Goal: Information Seeking & Learning: Learn about a topic

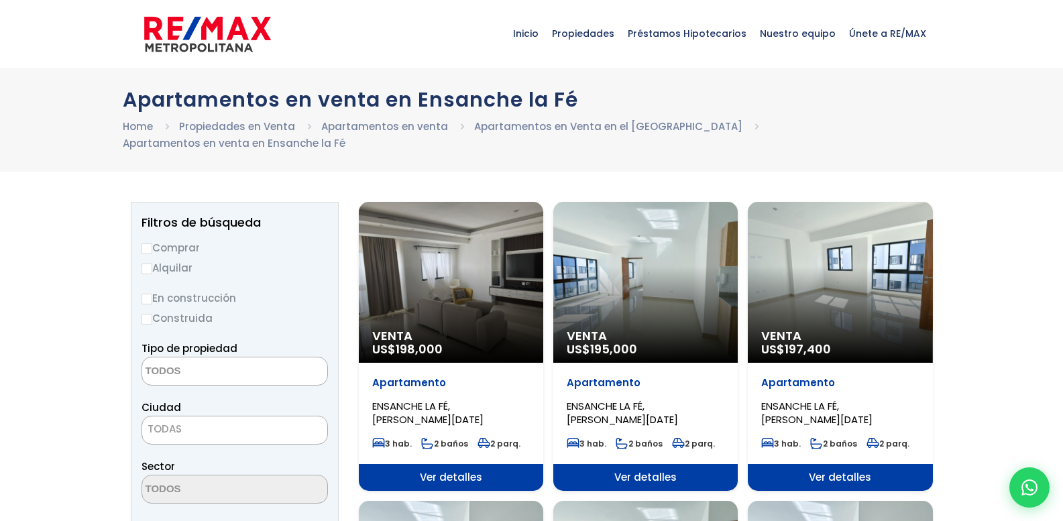
select select
click at [221, 126] on link "Propiedades en Venta" at bounding box center [237, 126] width 116 height 14
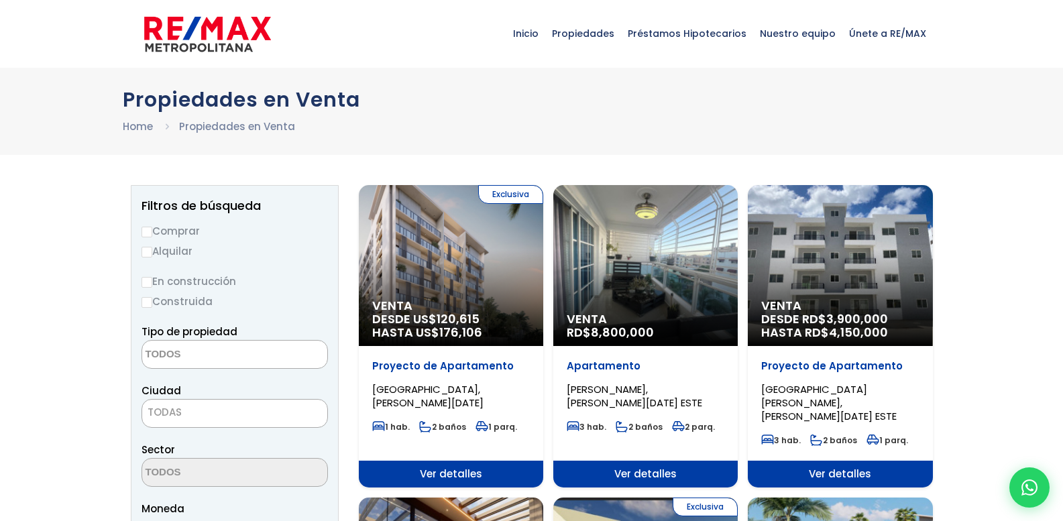
select select
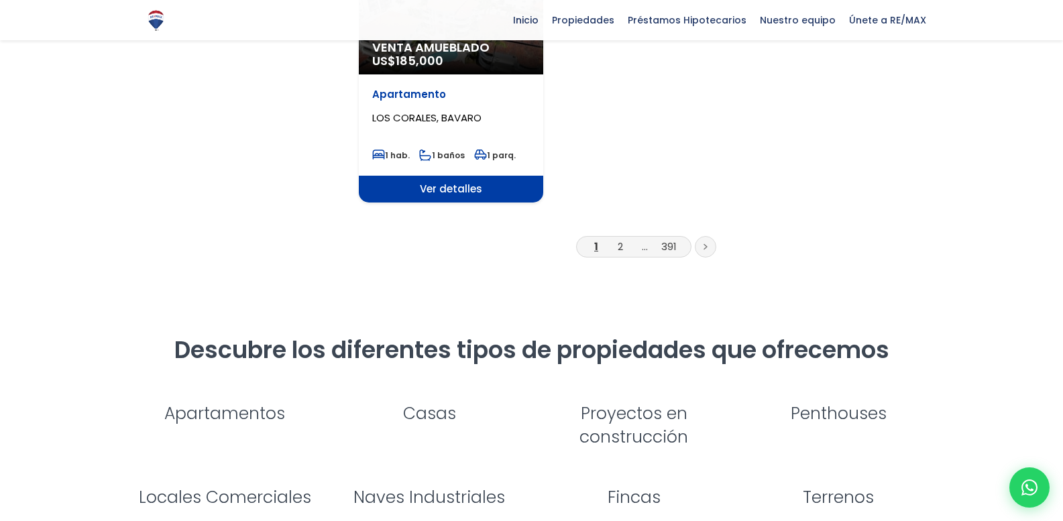
scroll to position [1744, 0]
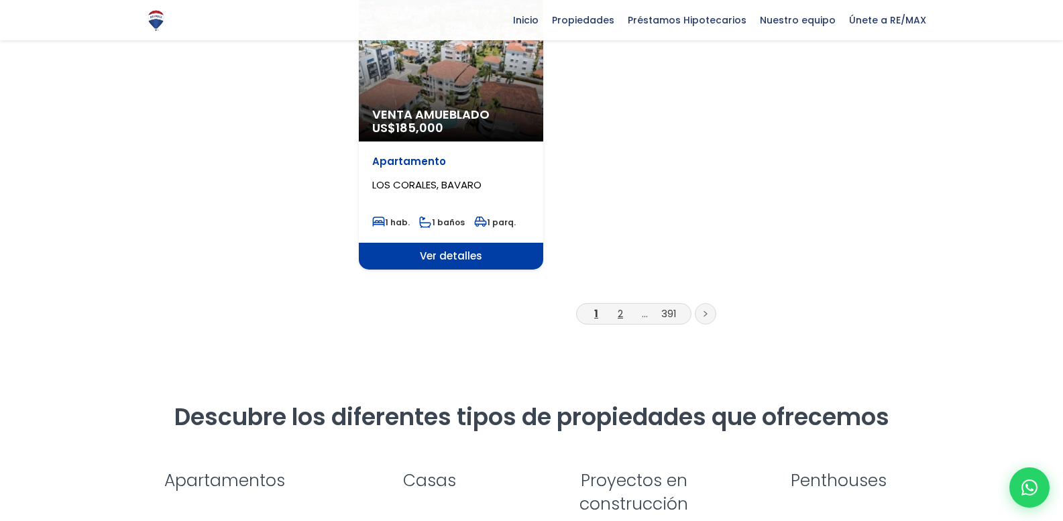
click at [623, 307] on link "2" at bounding box center [620, 314] width 5 height 14
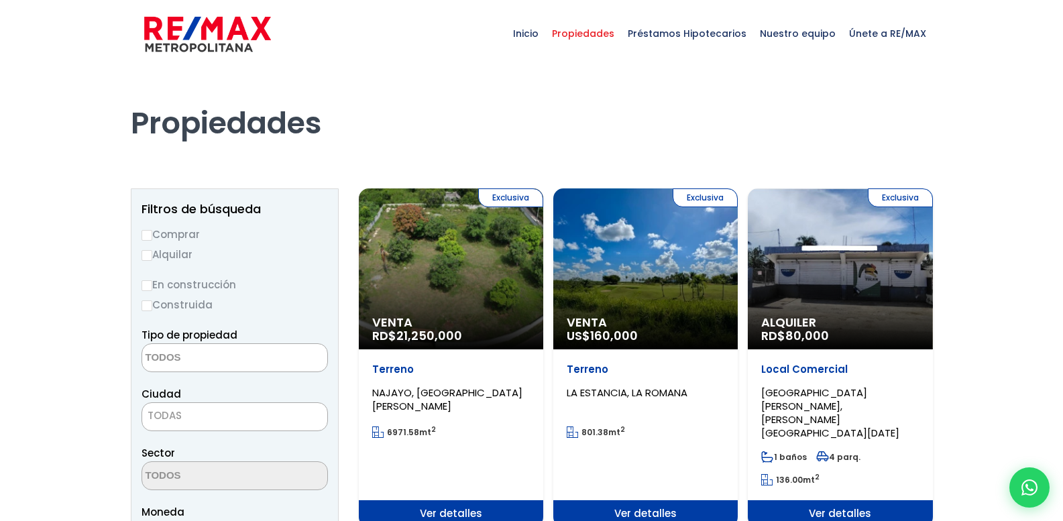
select select
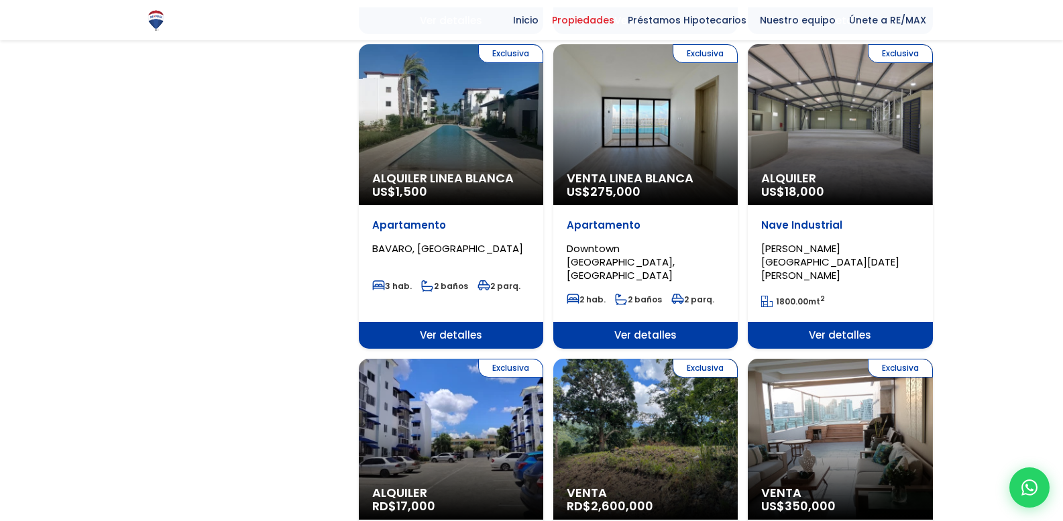
scroll to position [1275, 0]
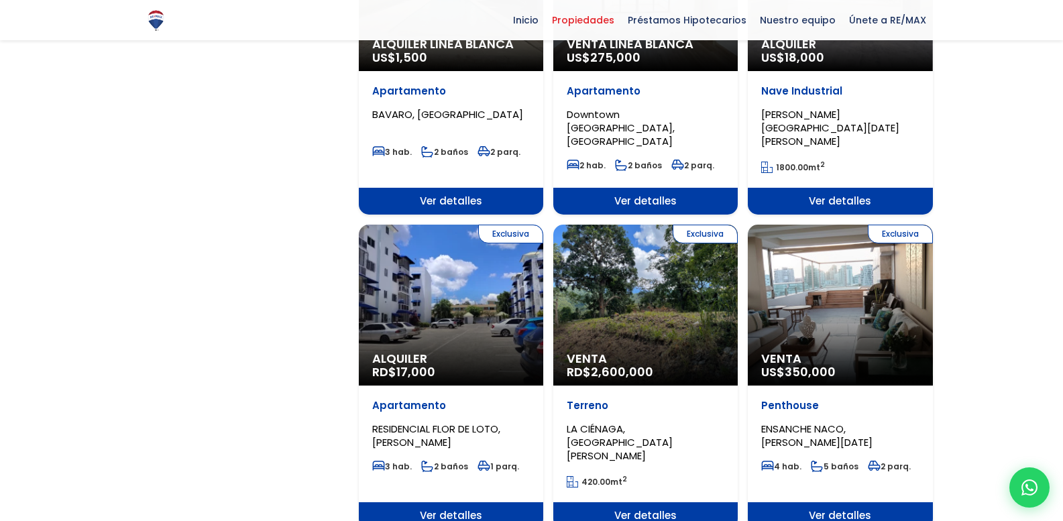
click at [639, 228] on div "Exclusiva Venta RD$ 2,600,000" at bounding box center [645, 305] width 184 height 161
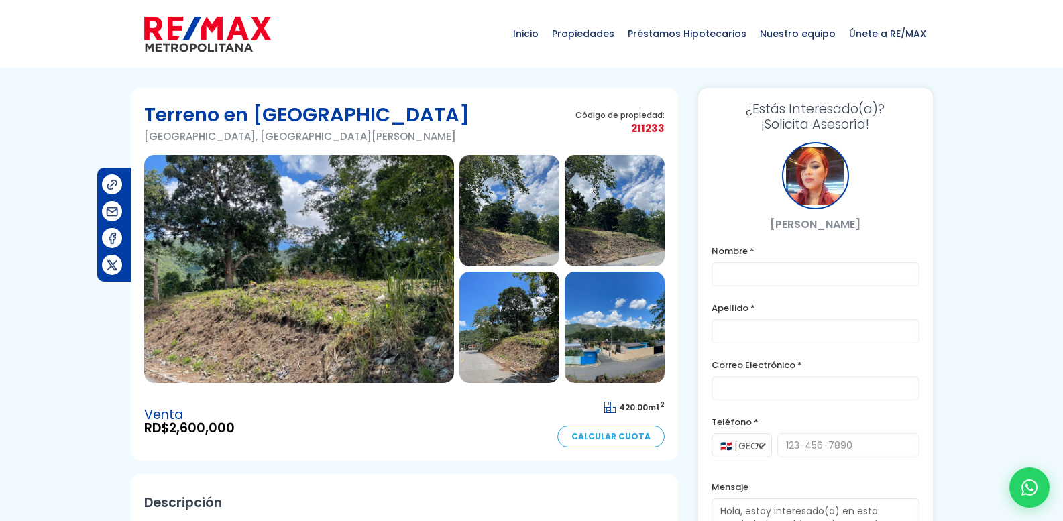
click at [496, 204] on img at bounding box center [509, 210] width 100 height 111
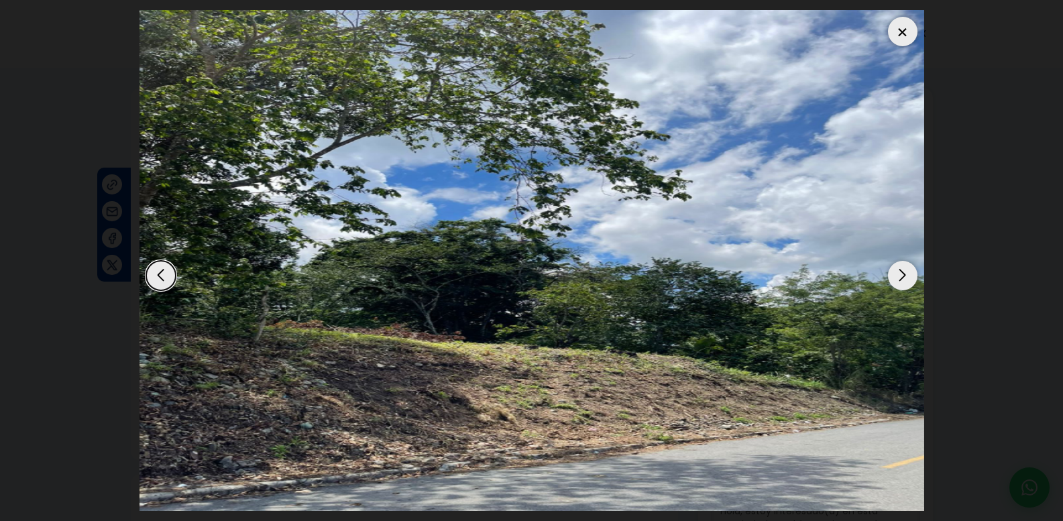
click at [900, 274] on div "Next slide" at bounding box center [903, 276] width 30 height 30
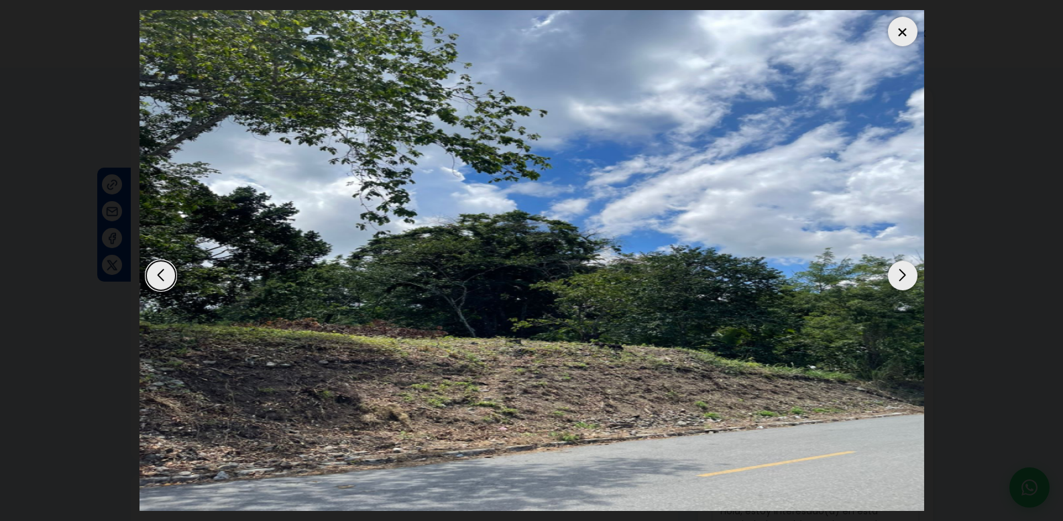
click at [896, 274] on div "Next slide" at bounding box center [903, 276] width 30 height 30
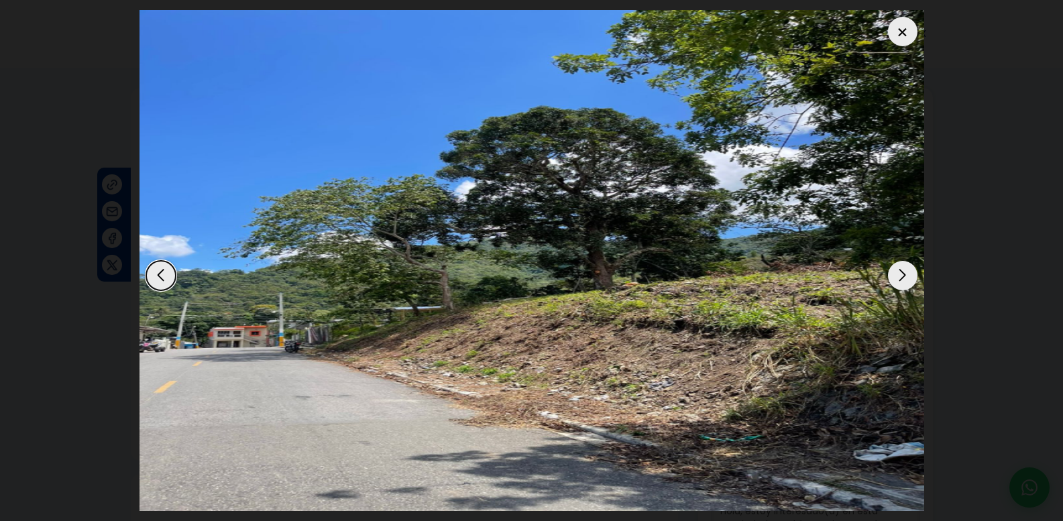
click at [896, 274] on div "Next slide" at bounding box center [903, 276] width 30 height 30
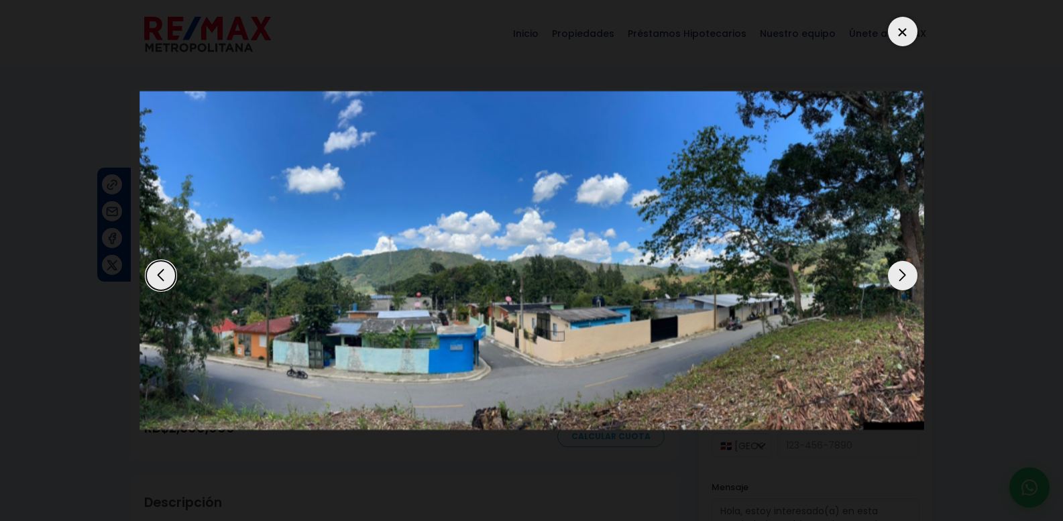
click at [896, 274] on div "Next slide" at bounding box center [903, 276] width 30 height 30
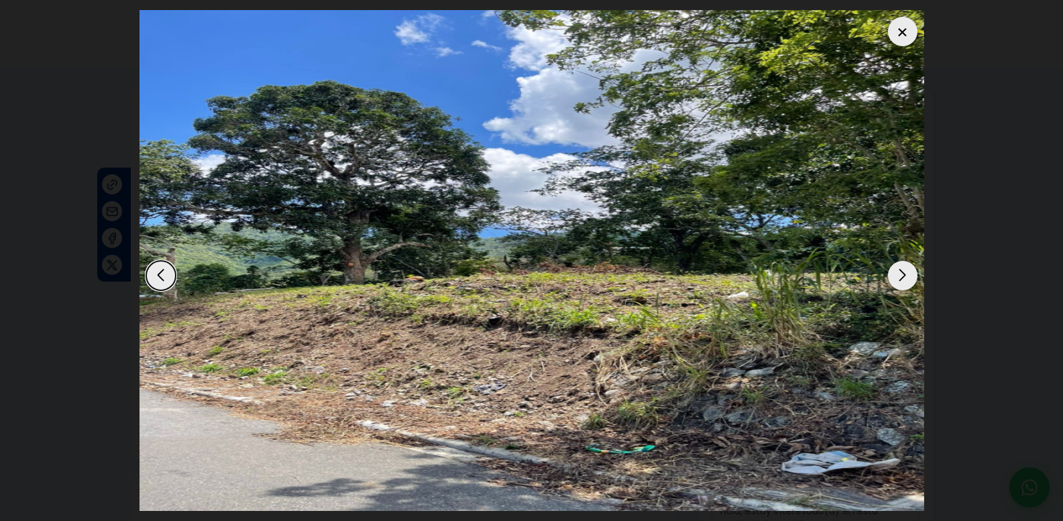
click at [896, 274] on div "Next slide" at bounding box center [903, 276] width 30 height 30
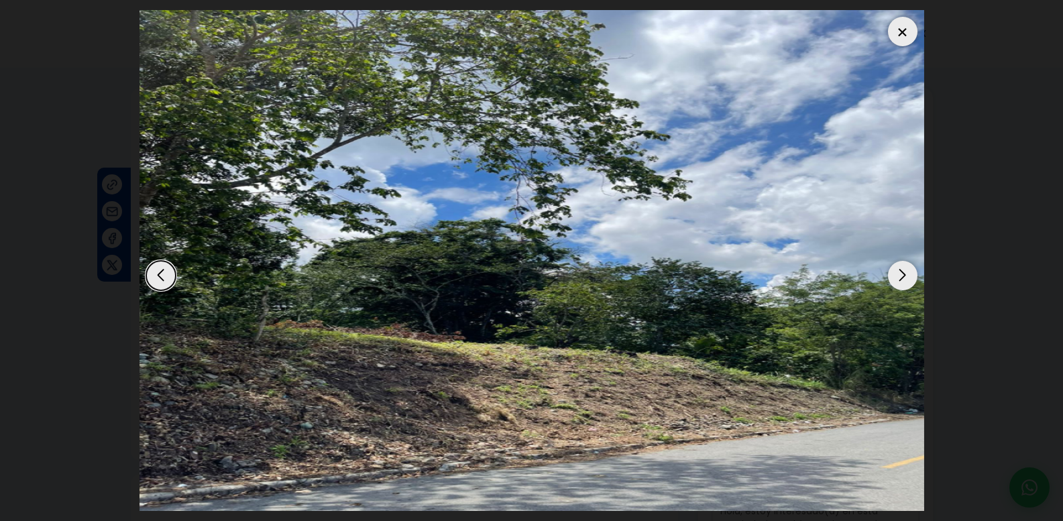
click at [896, 274] on div "Next slide" at bounding box center [903, 276] width 30 height 30
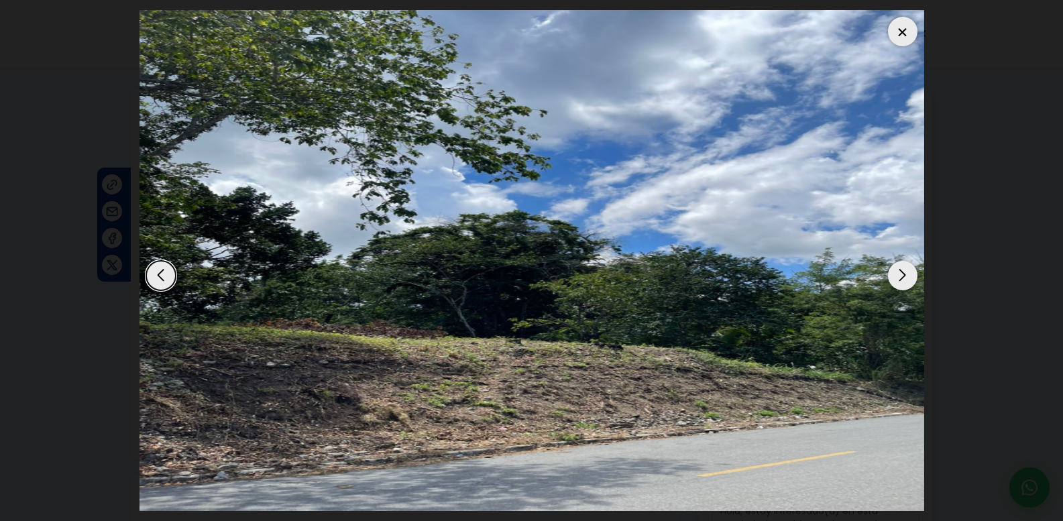
click at [896, 274] on div "Next slide" at bounding box center [903, 276] width 30 height 30
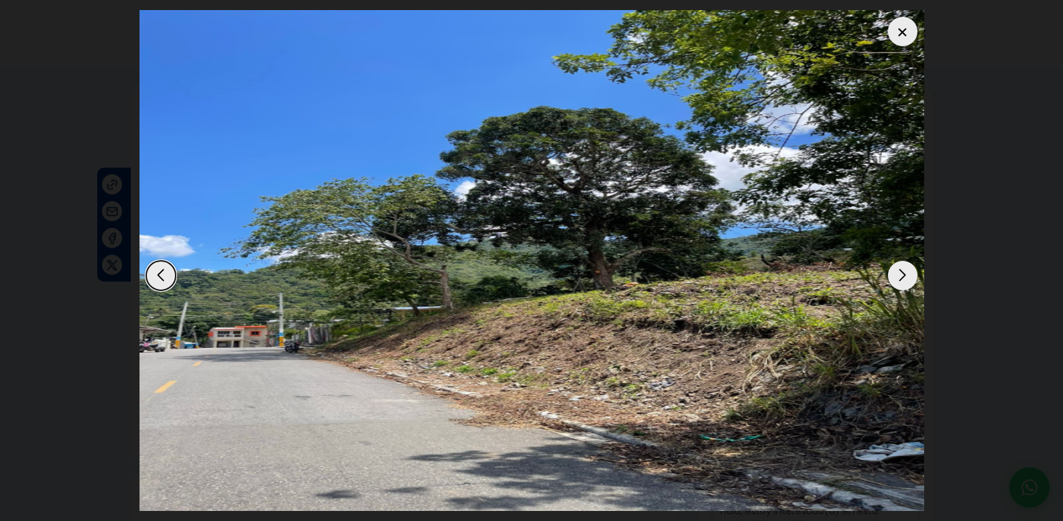
click at [896, 274] on div "Next slide" at bounding box center [903, 276] width 30 height 30
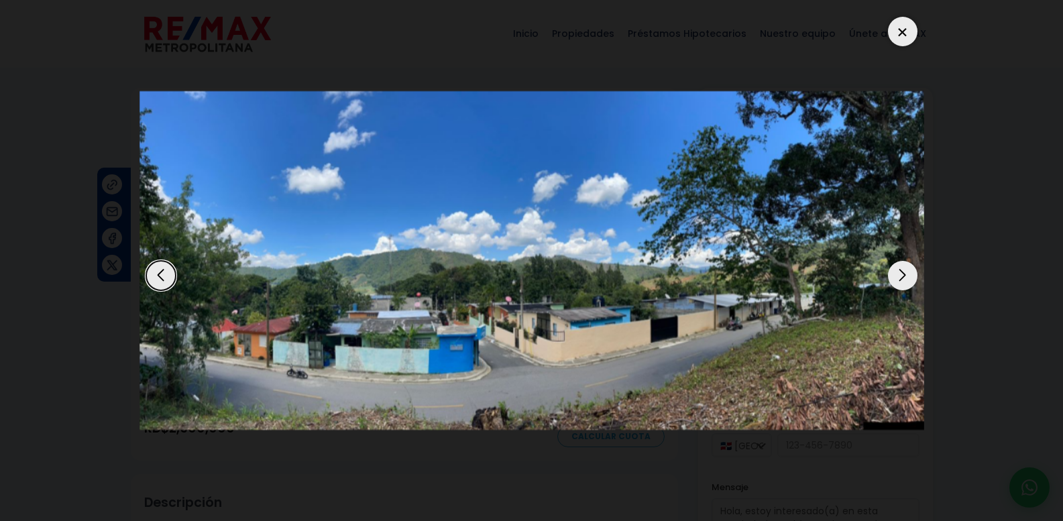
click at [906, 27] on div at bounding box center [903, 32] width 30 height 30
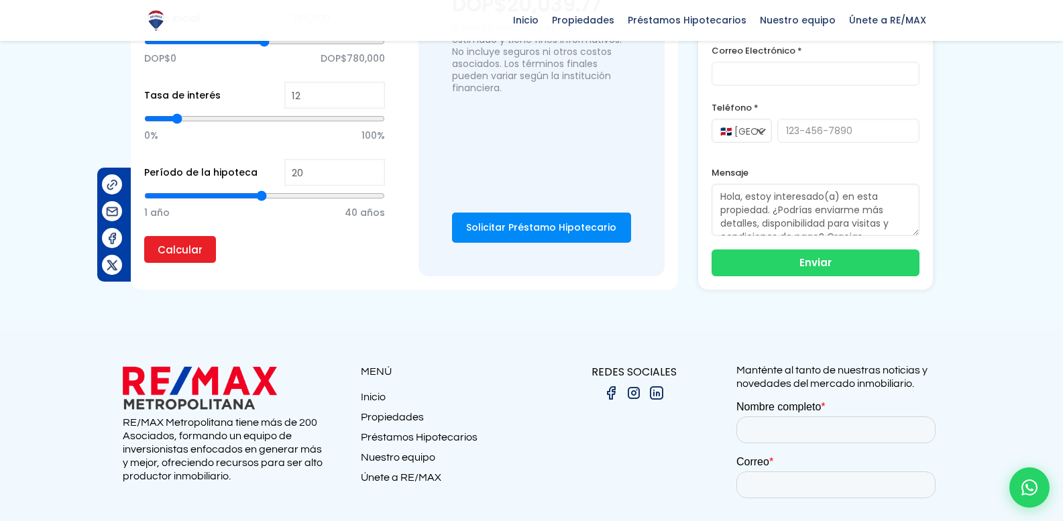
scroll to position [1029, 0]
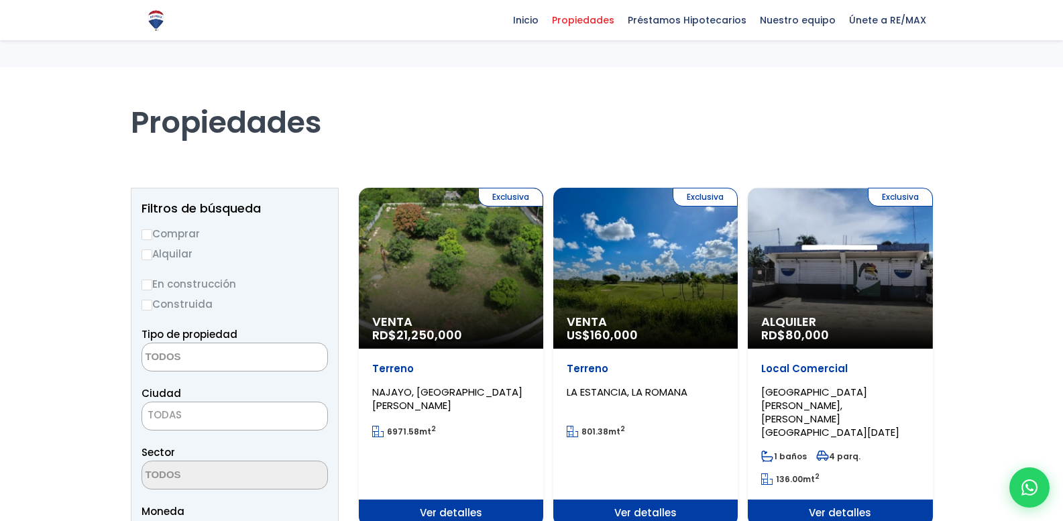
select select
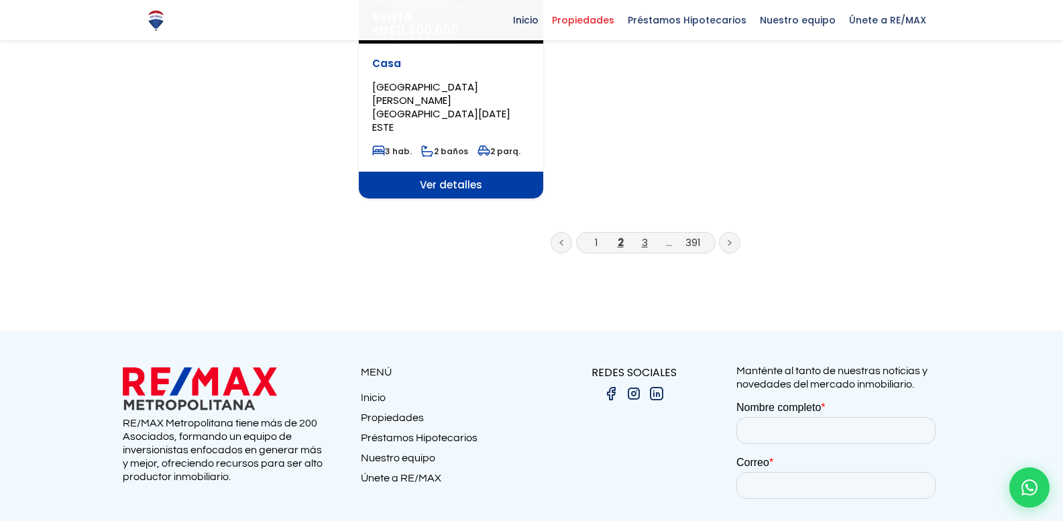
click at [647, 235] on link "3" at bounding box center [645, 242] width 6 height 14
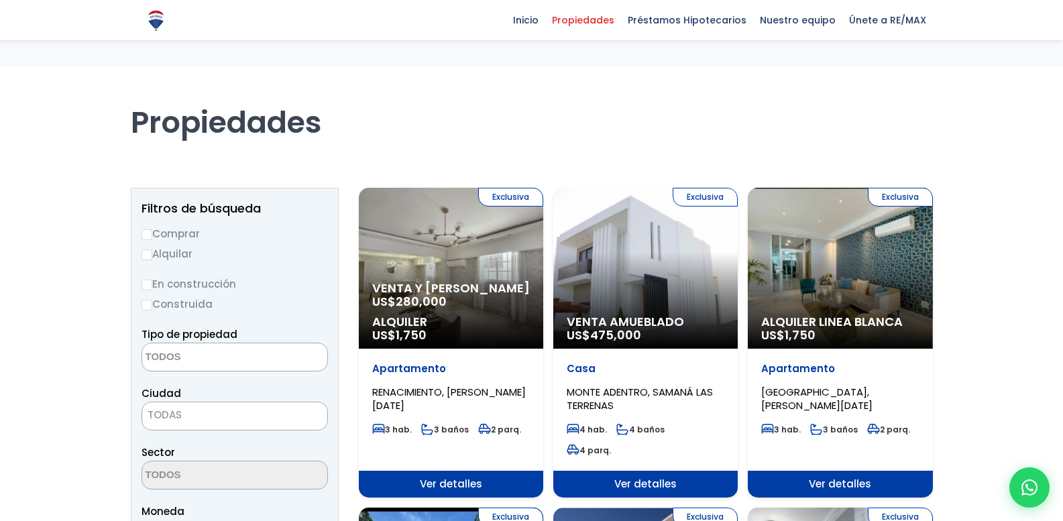
select select
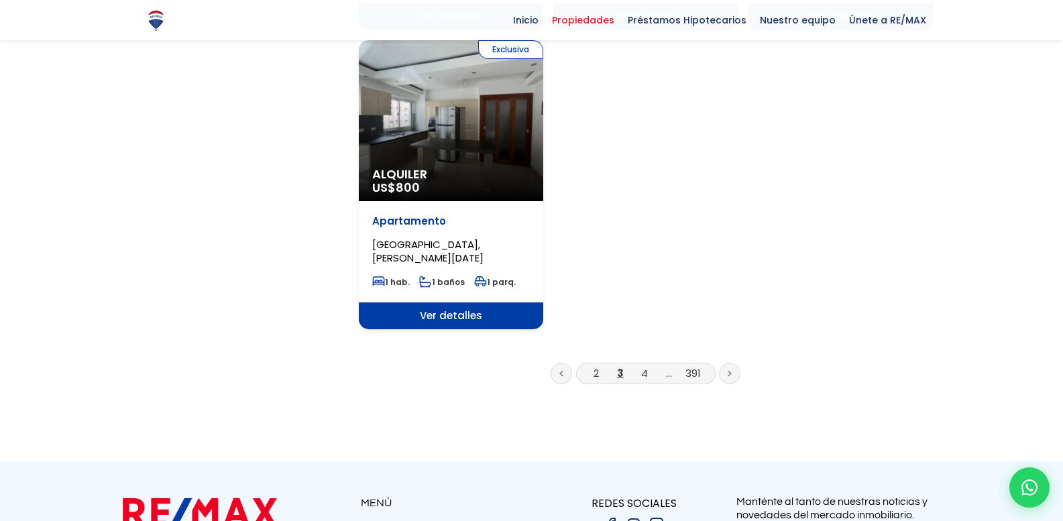
scroll to position [1811, 0]
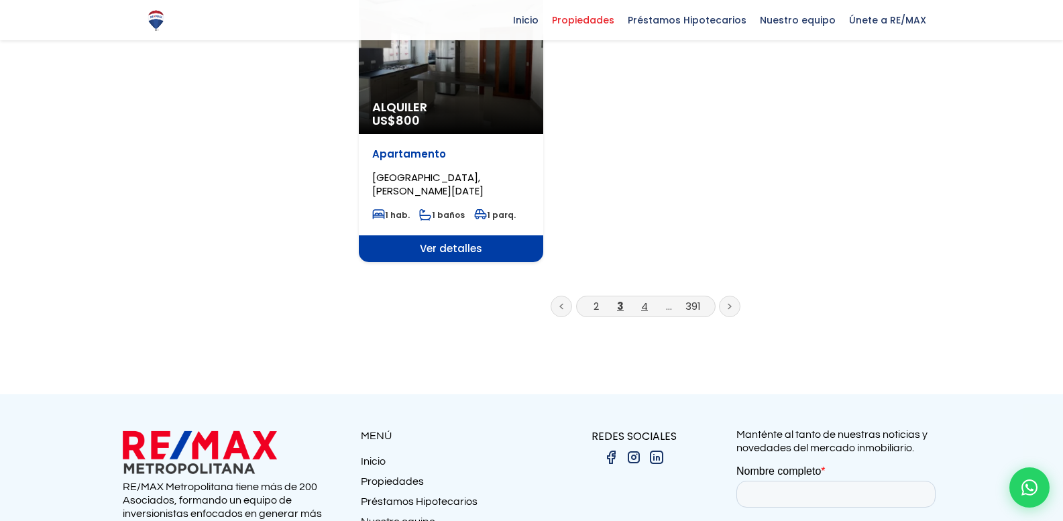
click at [644, 299] on link "4" at bounding box center [644, 306] width 7 height 14
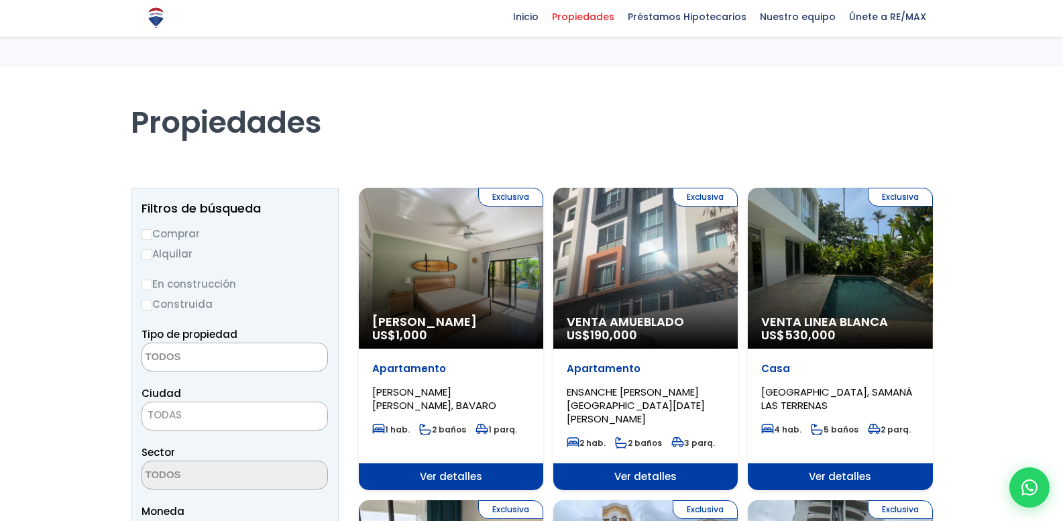
select select
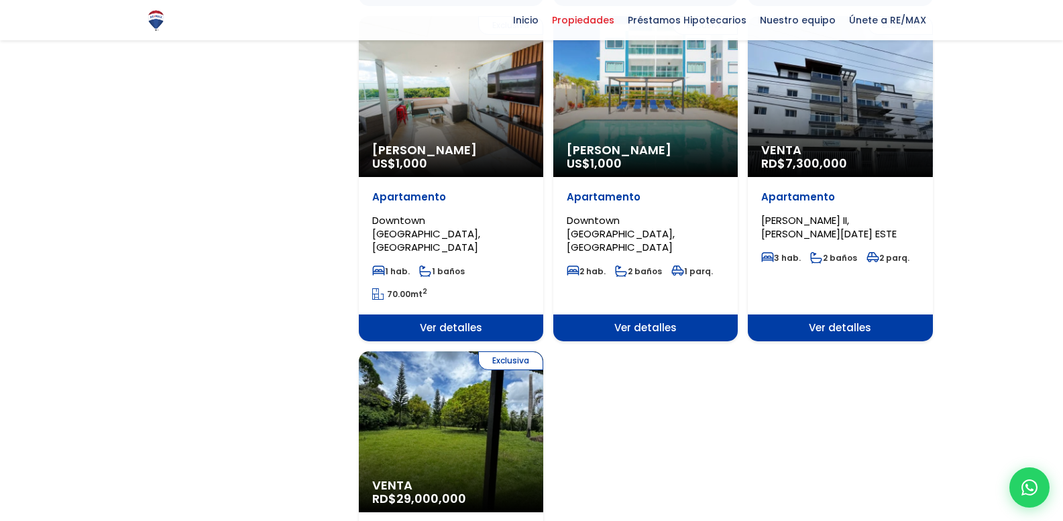
scroll to position [1476, 0]
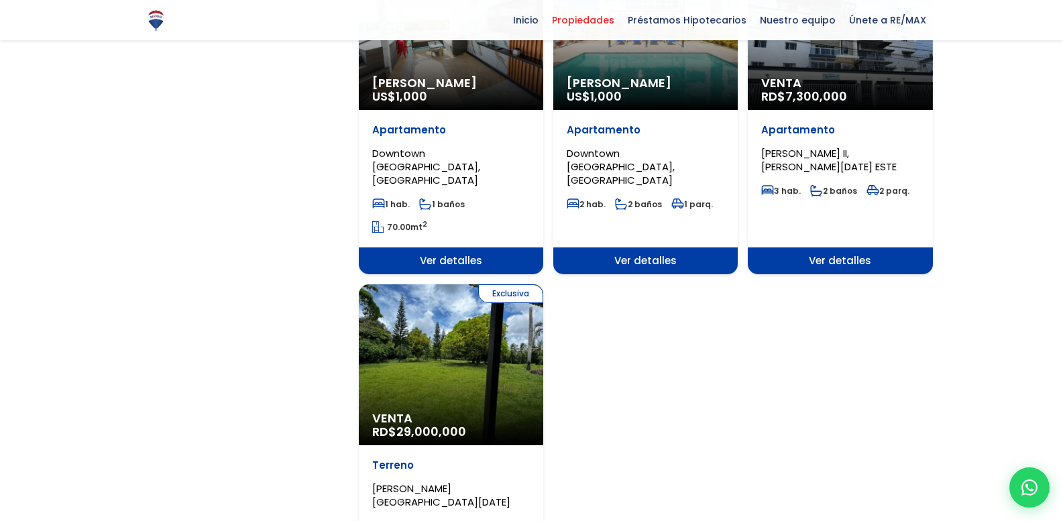
click at [455, 303] on div "Exclusiva Venta RD$ 29,000,000" at bounding box center [451, 364] width 184 height 161
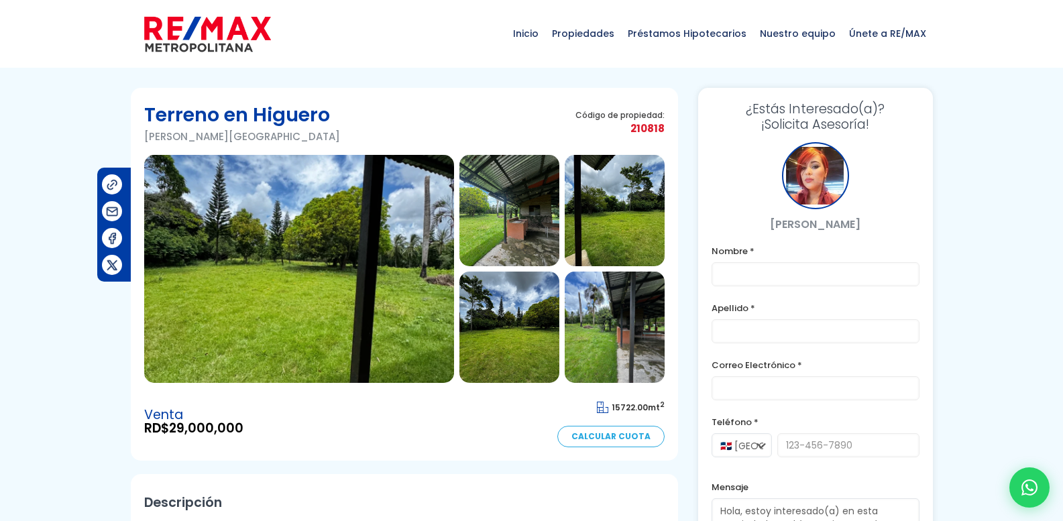
click at [531, 221] on img at bounding box center [509, 210] width 100 height 111
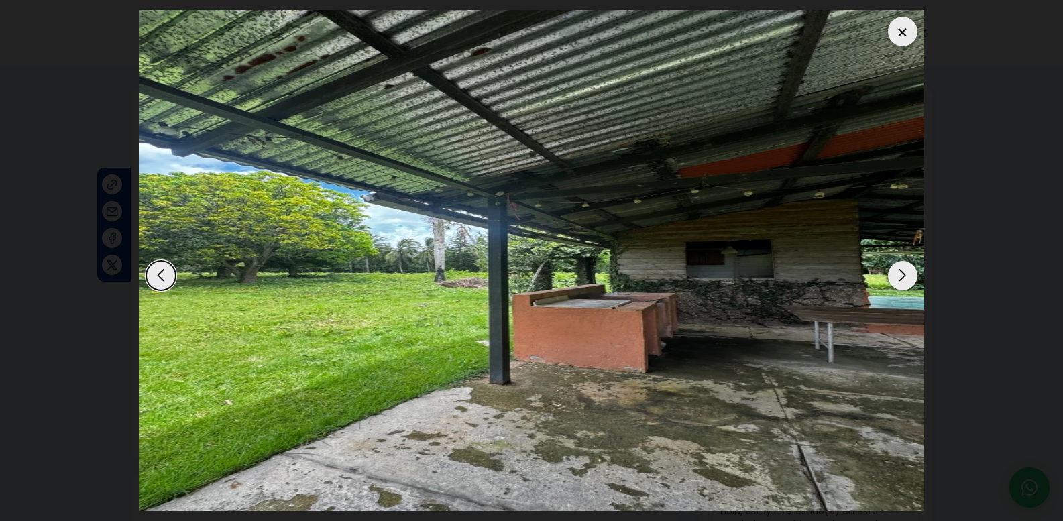
click at [899, 267] on div "Next slide" at bounding box center [903, 276] width 30 height 30
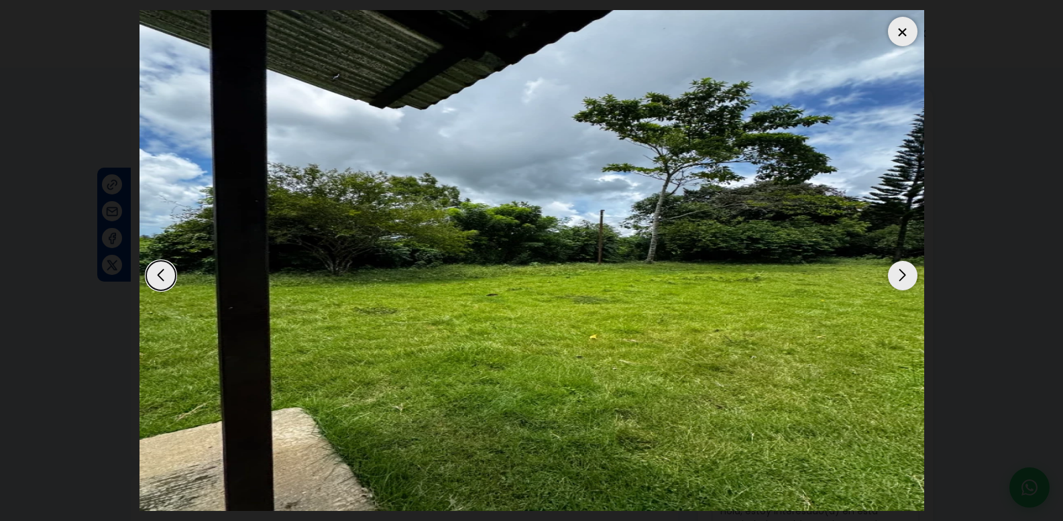
click at [899, 267] on div "Next slide" at bounding box center [903, 276] width 30 height 30
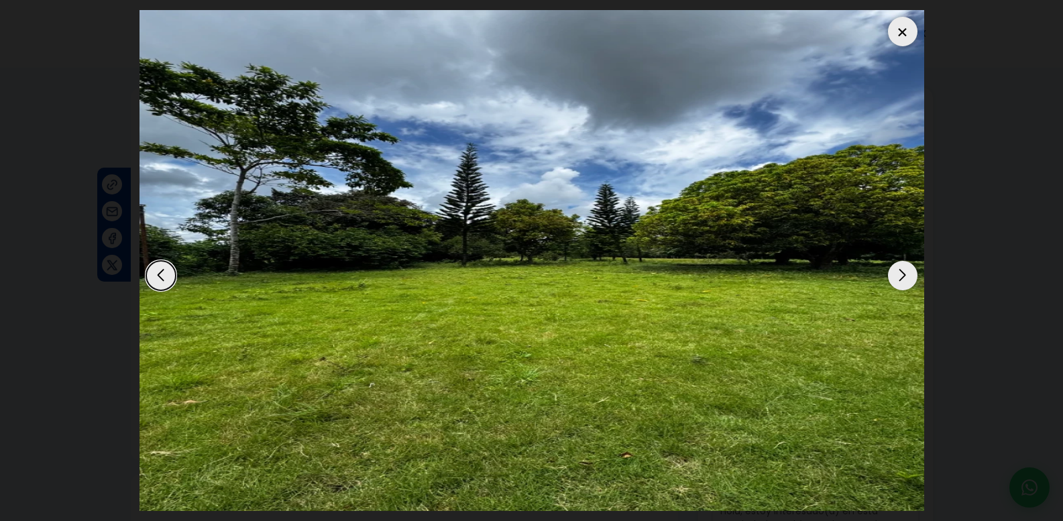
click at [899, 267] on div "Next slide" at bounding box center [903, 276] width 30 height 30
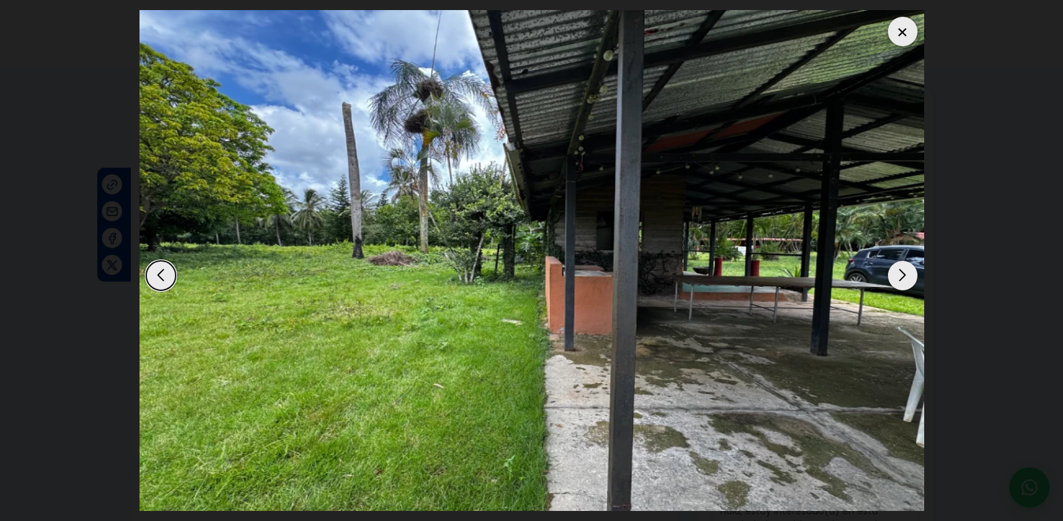
click at [899, 267] on div "Next slide" at bounding box center [903, 276] width 30 height 30
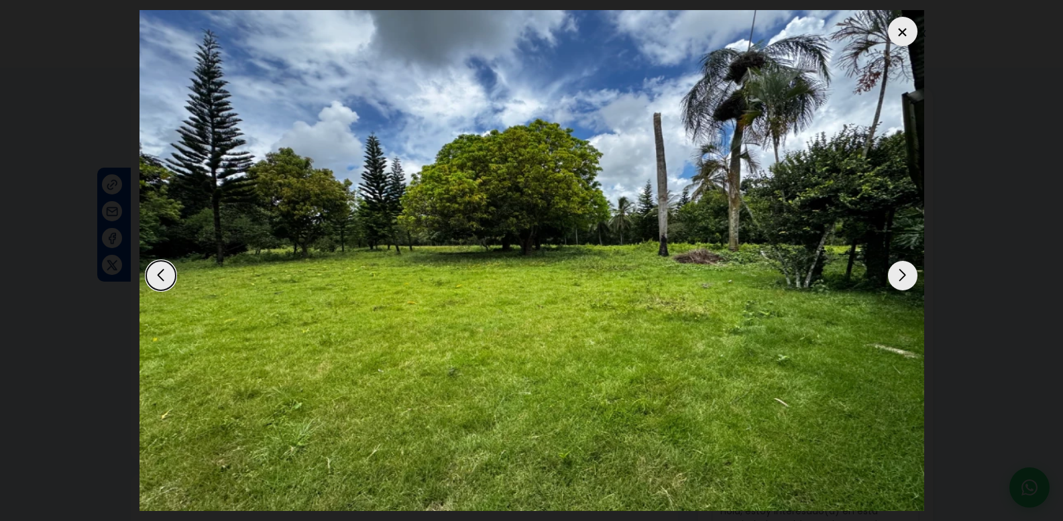
click at [899, 267] on div "Next slide" at bounding box center [903, 276] width 30 height 30
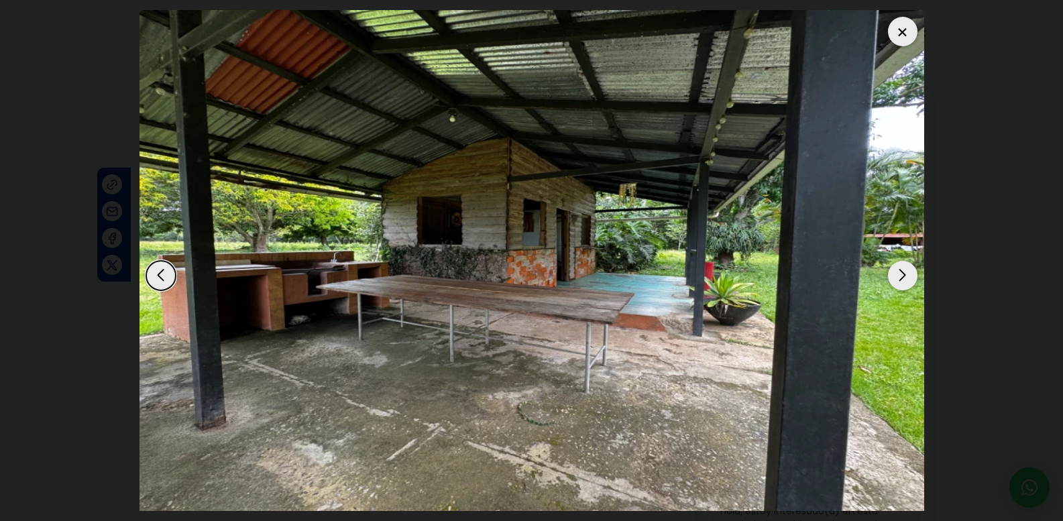
click at [899, 267] on div "Next slide" at bounding box center [903, 276] width 30 height 30
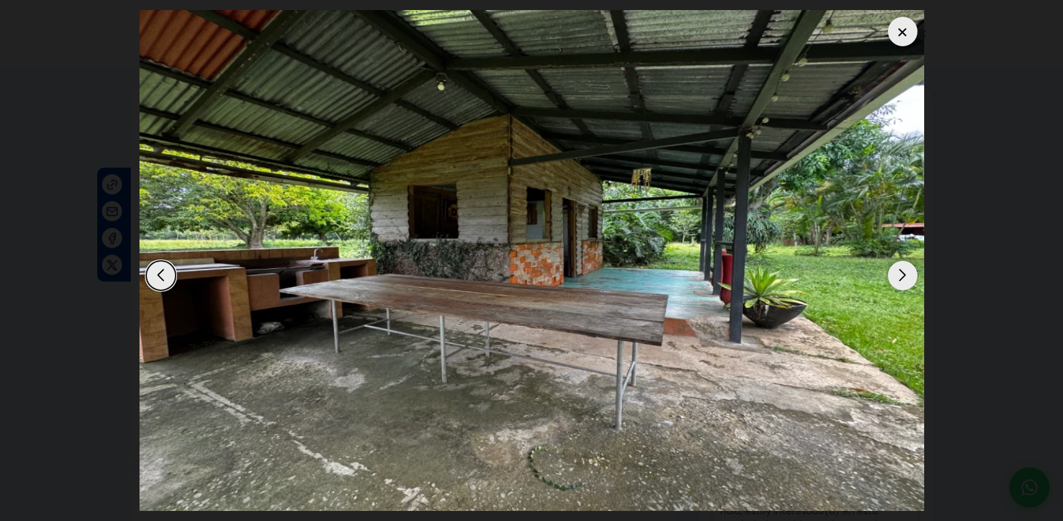
click at [899, 267] on div "Next slide" at bounding box center [903, 276] width 30 height 30
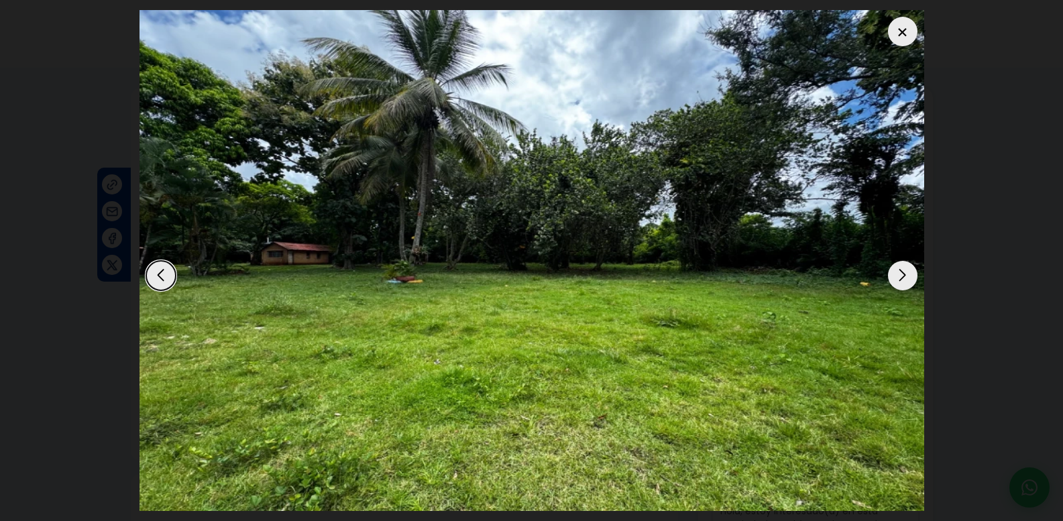
click at [896, 268] on div "Next slide" at bounding box center [903, 276] width 30 height 30
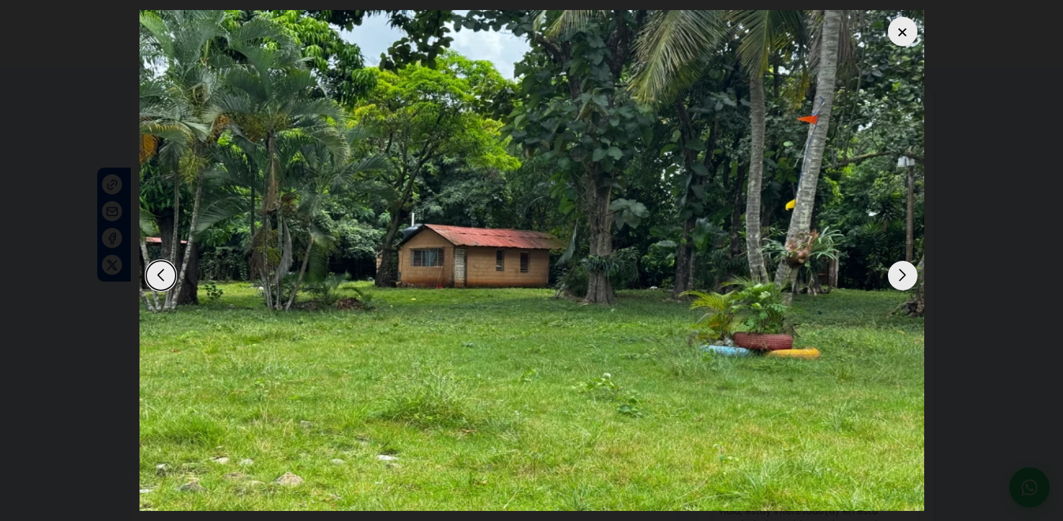
click at [901, 270] on div "Next slide" at bounding box center [903, 276] width 30 height 30
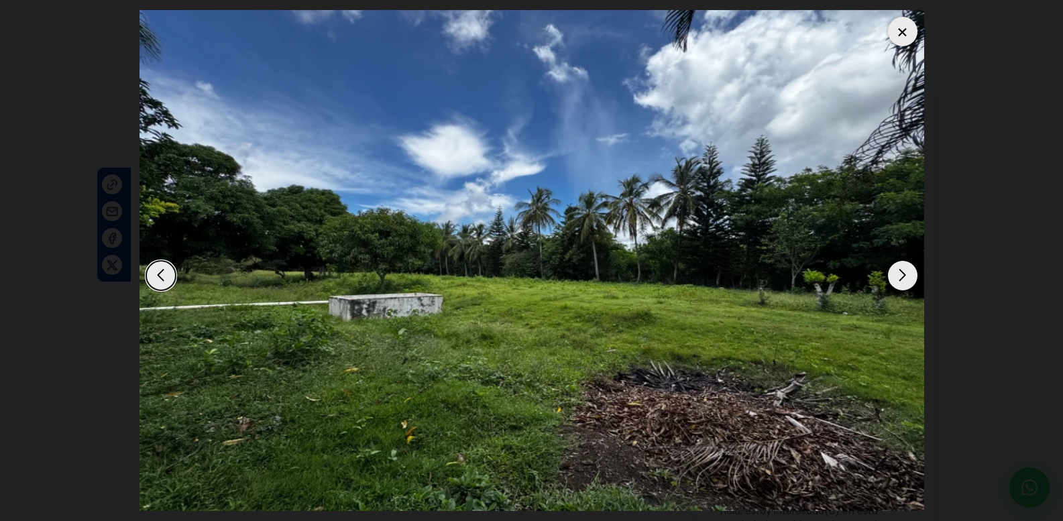
click at [901, 270] on div "Next slide" at bounding box center [903, 276] width 30 height 30
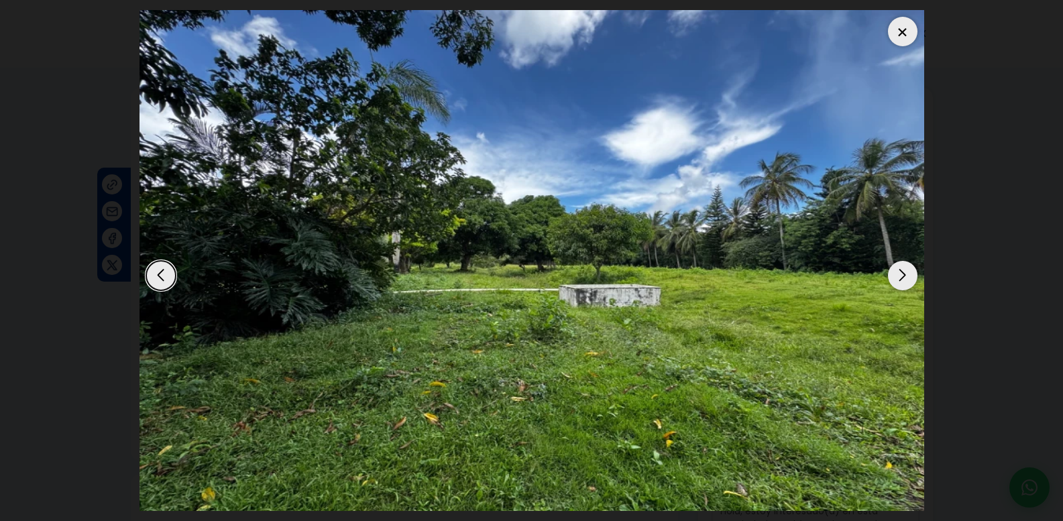
click at [901, 271] on div "Next slide" at bounding box center [903, 276] width 30 height 30
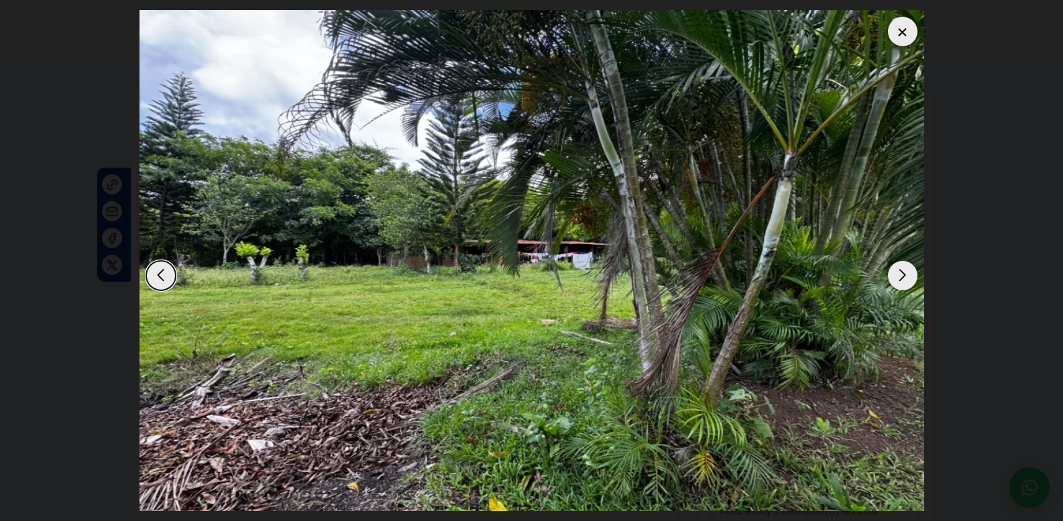
click at [901, 271] on div "Next slide" at bounding box center [903, 276] width 30 height 30
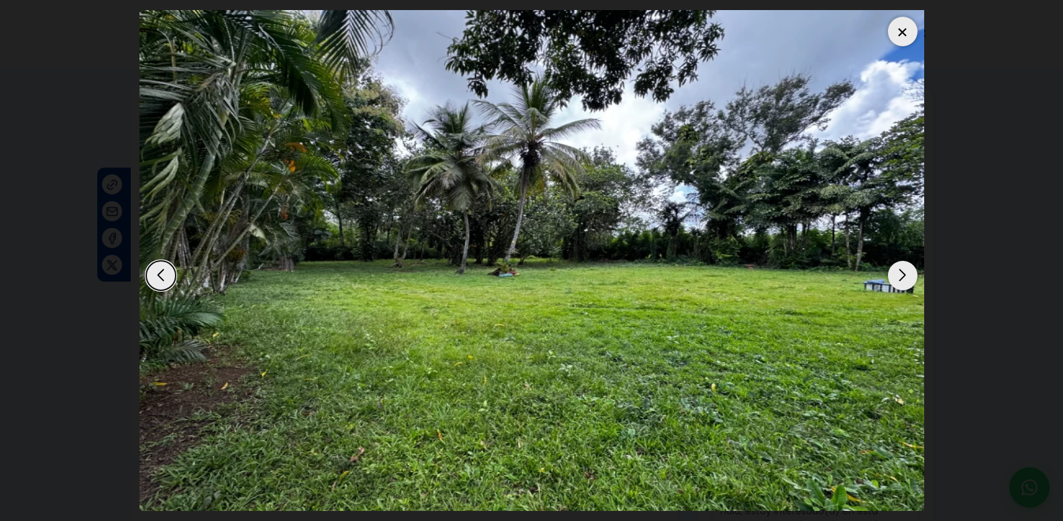
click at [900, 271] on div "Next slide" at bounding box center [903, 276] width 30 height 30
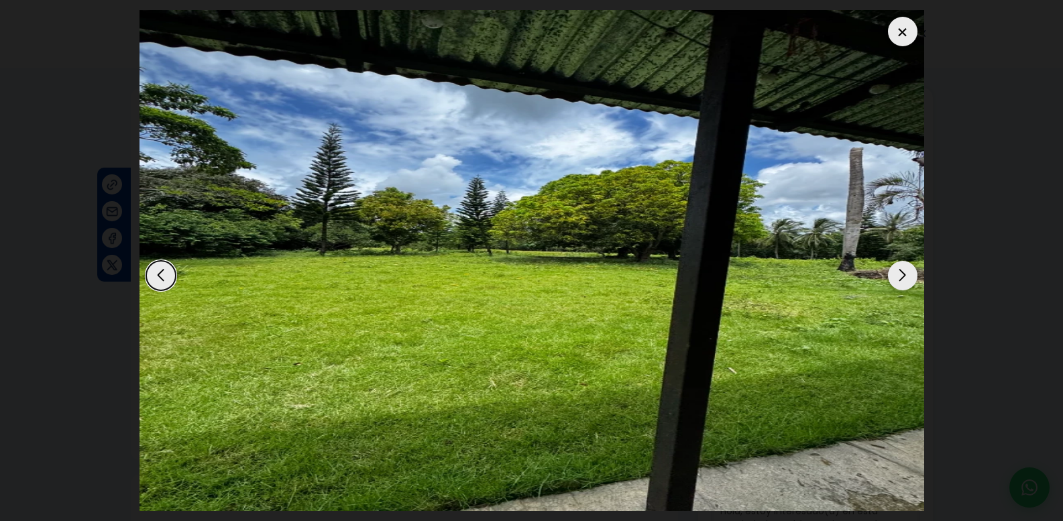
click at [896, 272] on div "Next slide" at bounding box center [903, 276] width 30 height 30
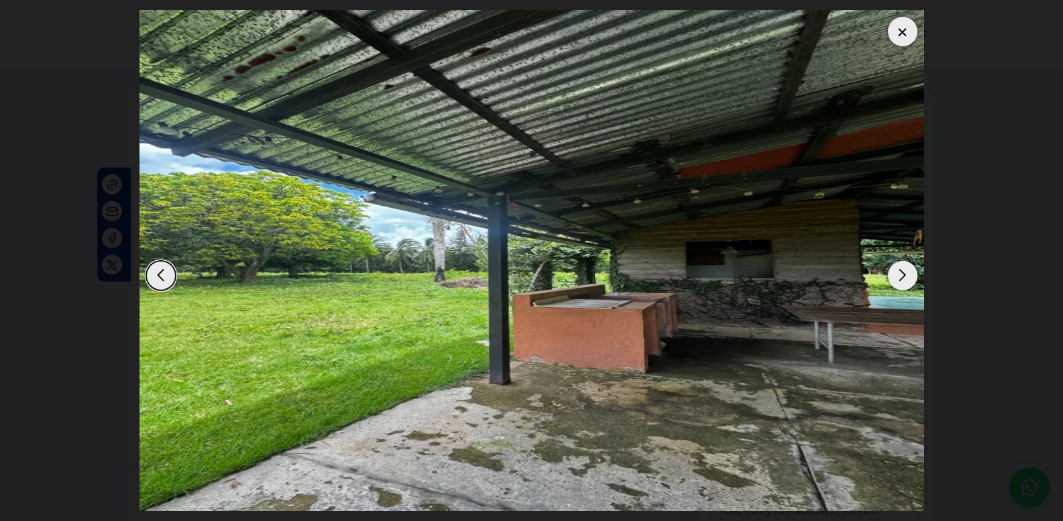
click at [900, 34] on div at bounding box center [903, 32] width 30 height 30
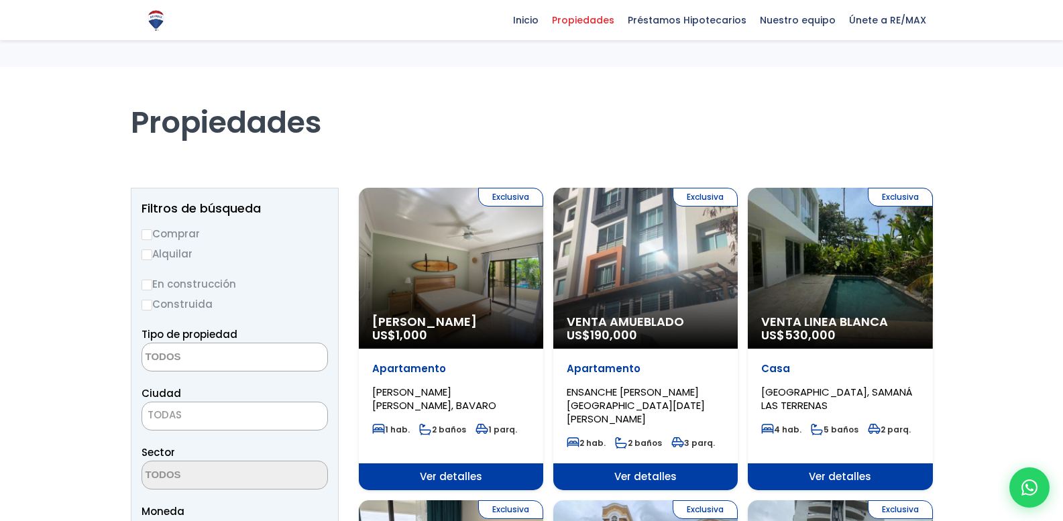
select select
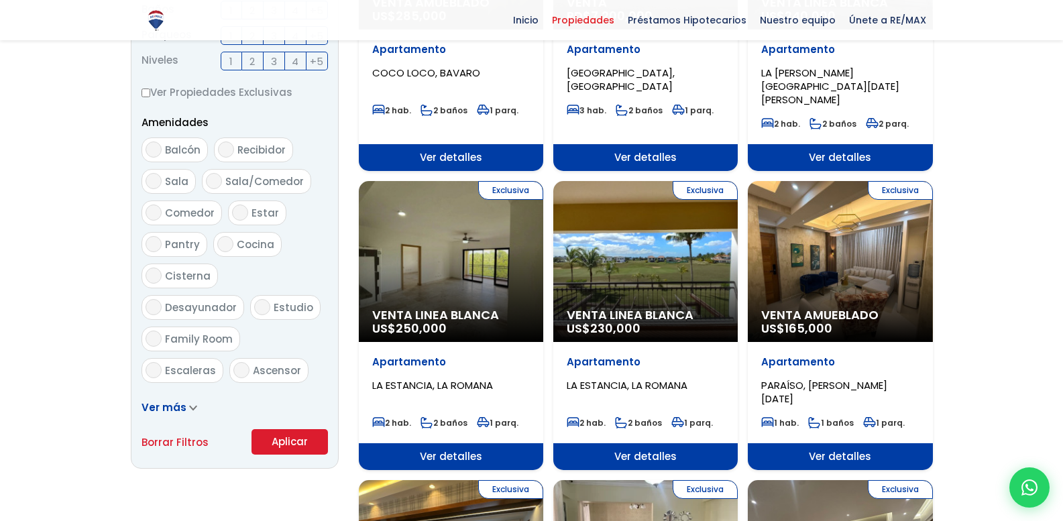
scroll to position [296, 0]
